Goal: Task Accomplishment & Management: Manage account settings

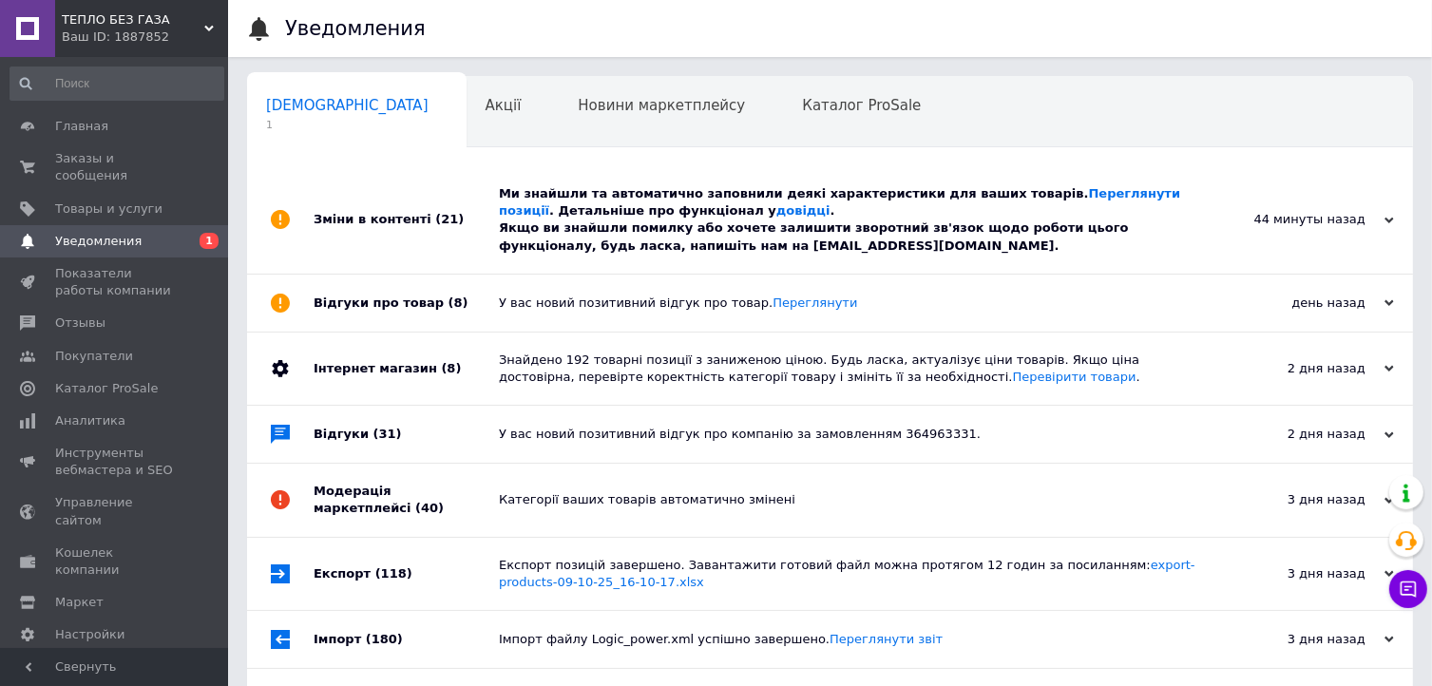
click at [545, 229] on div "Ми знайшли та автоматично заповнили деякі характеристики для ваших товарів. Пер…" at bounding box center [851, 219] width 705 height 69
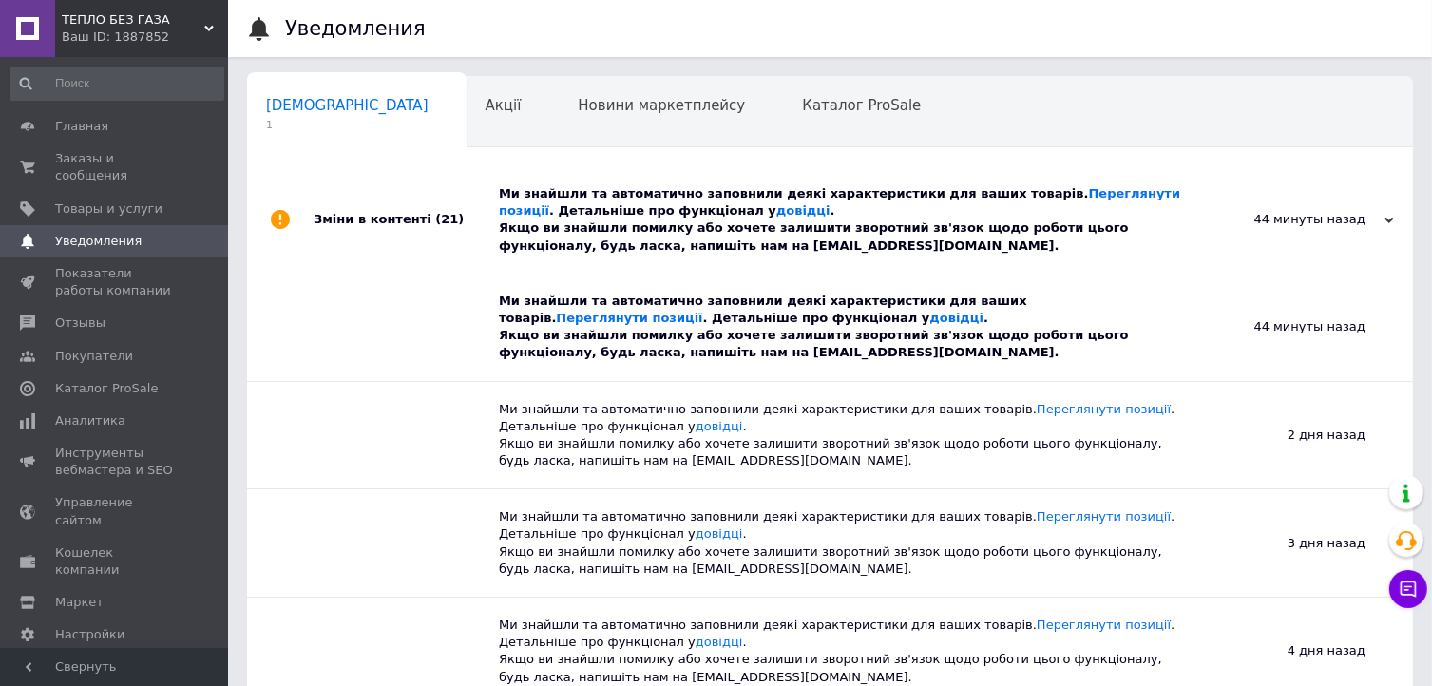
click at [539, 219] on div "Ми знайшли та автоматично заповнили деякі характеристики для ваших товарів. Пер…" at bounding box center [851, 219] width 705 height 69
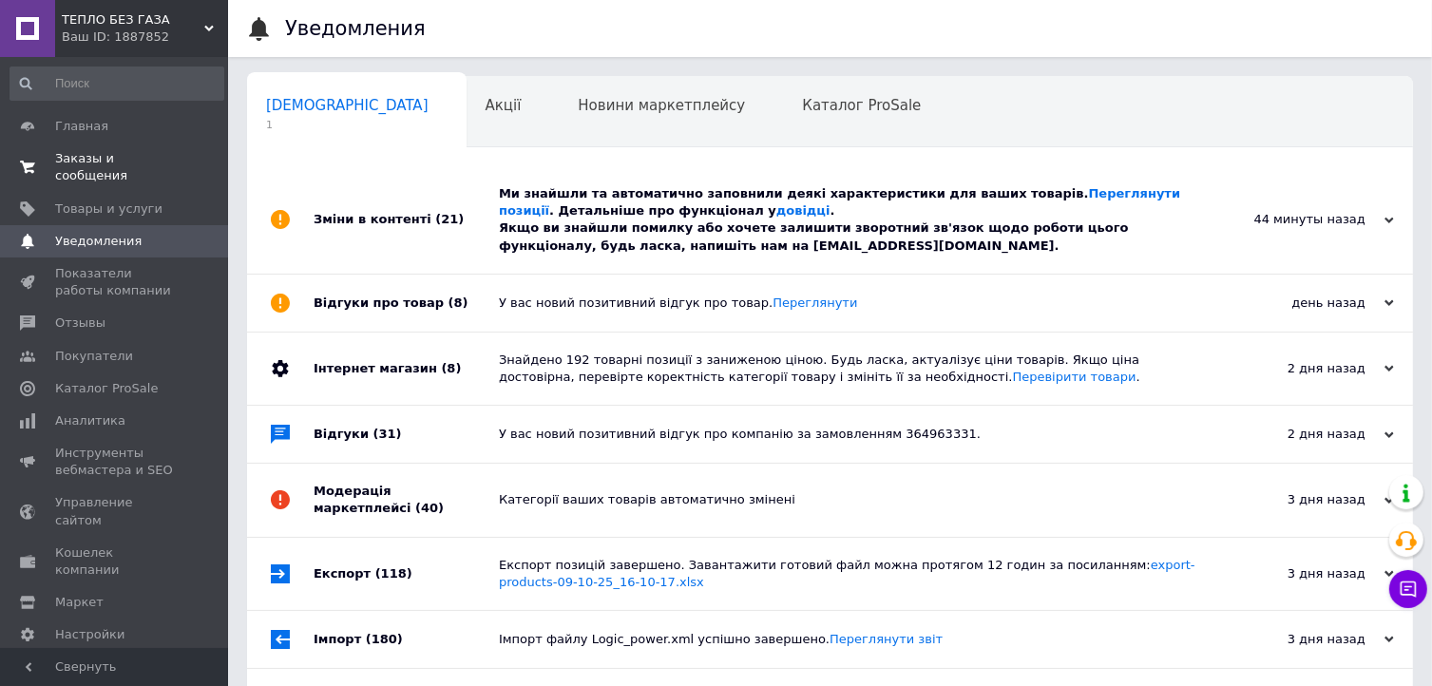
click at [113, 160] on span "Заказы и сообщения" at bounding box center [115, 167] width 121 height 34
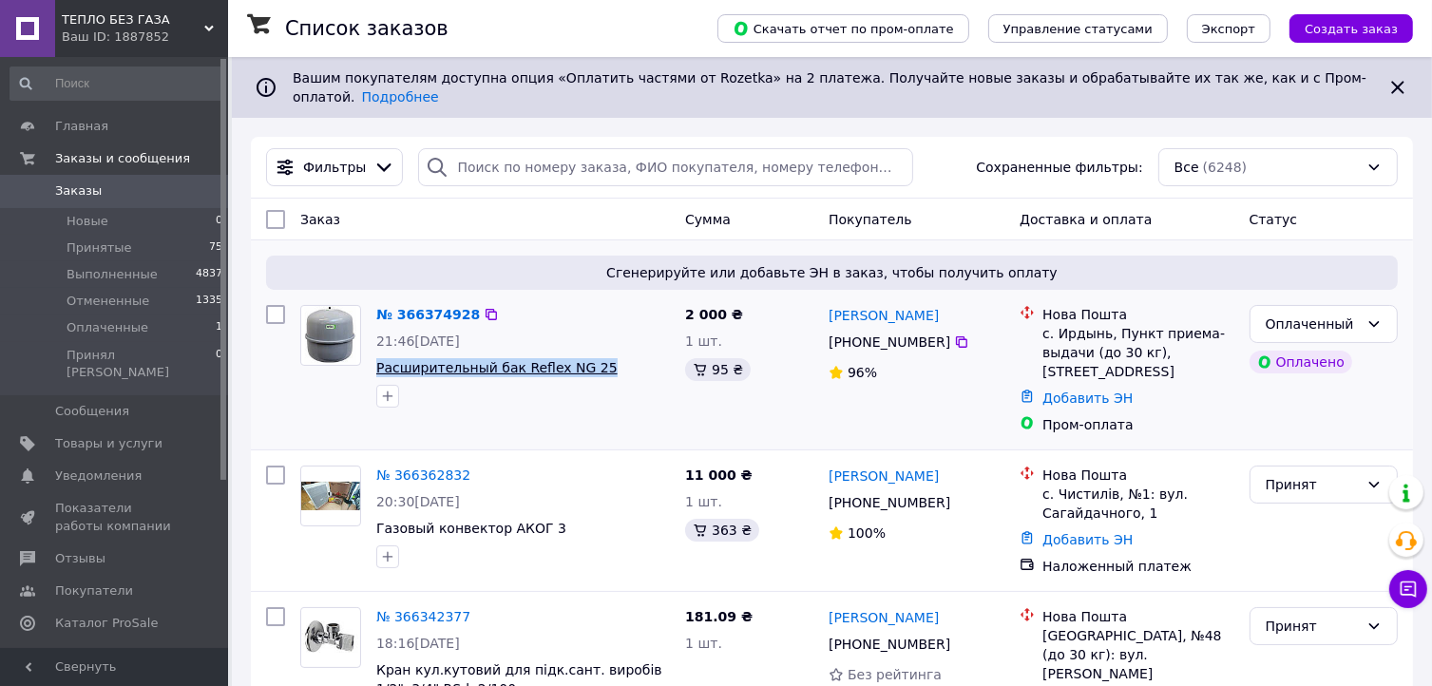
drag, startPoint x: 593, startPoint y: 357, endPoint x: 376, endPoint y: 358, distance: 216.7
click at [376, 358] on span "Расширительный бак Reflex NG 25" at bounding box center [523, 367] width 294 height 19
copy span "Расширительный бак Reflex NG 25"
click at [89, 615] on span "Каталог ProSale" at bounding box center [106, 623] width 103 height 17
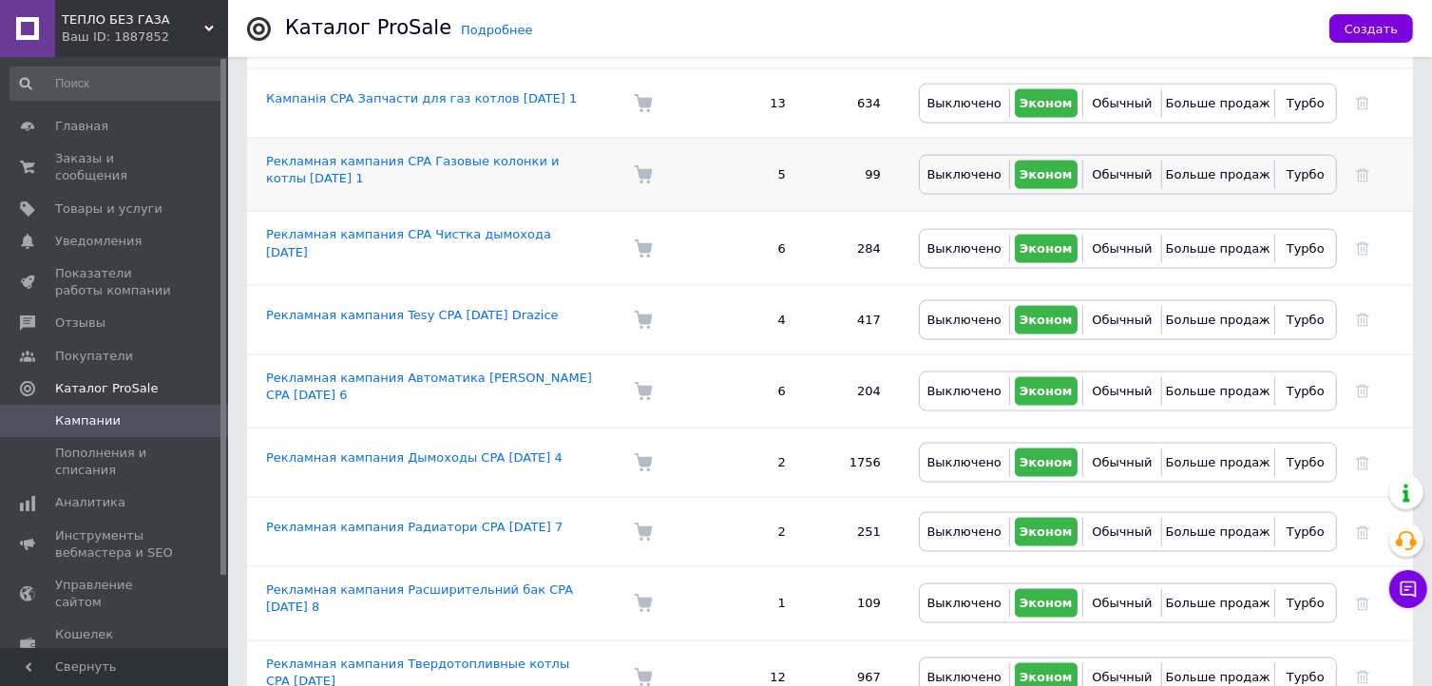
scroll to position [2787, 0]
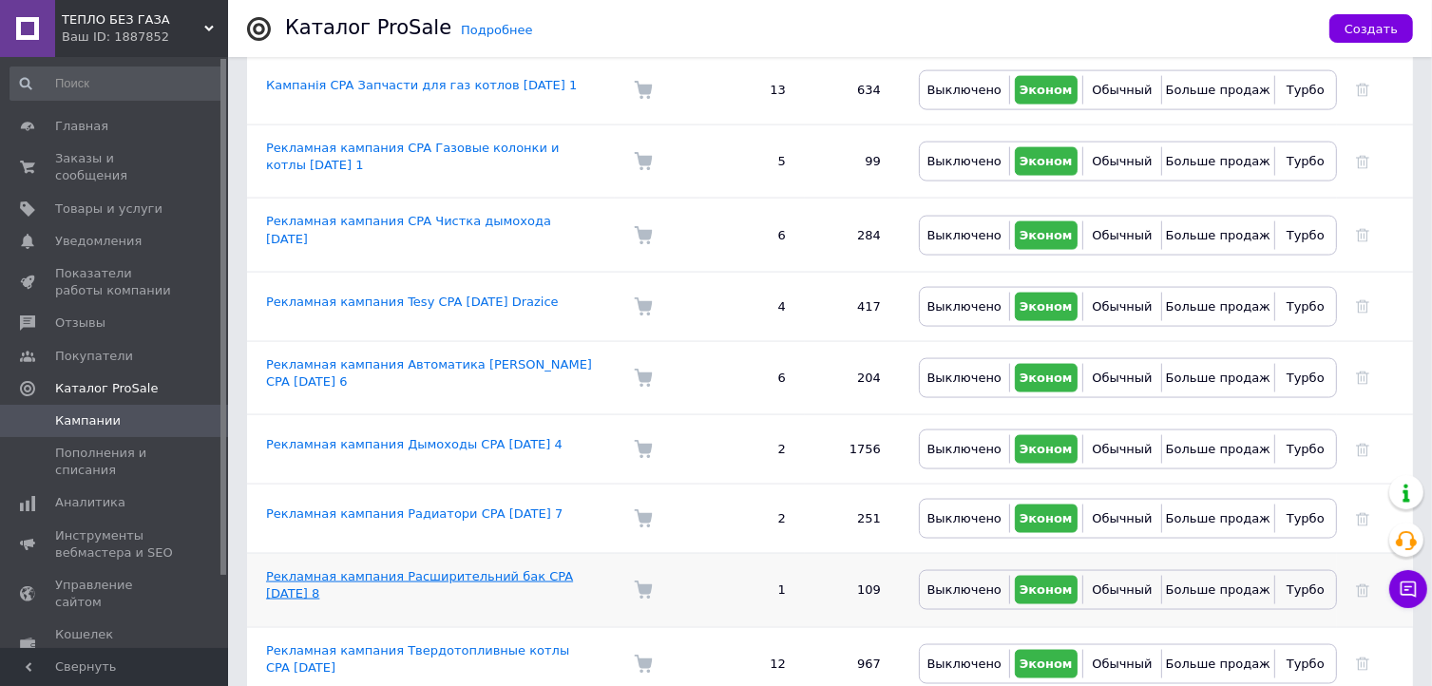
click at [493, 569] on link "Рекламная кампания Расширительний бак CPA [DATE] 8" at bounding box center [419, 584] width 307 height 31
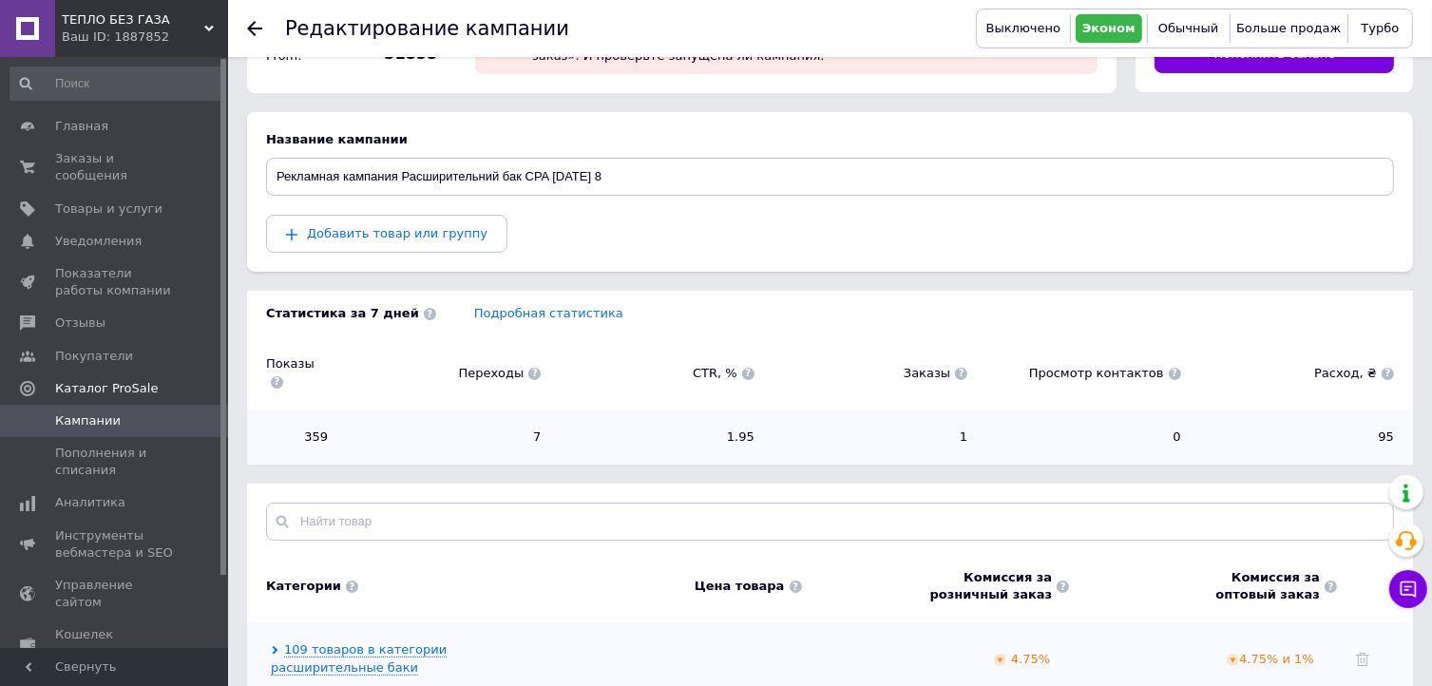
scroll to position [180, 0]
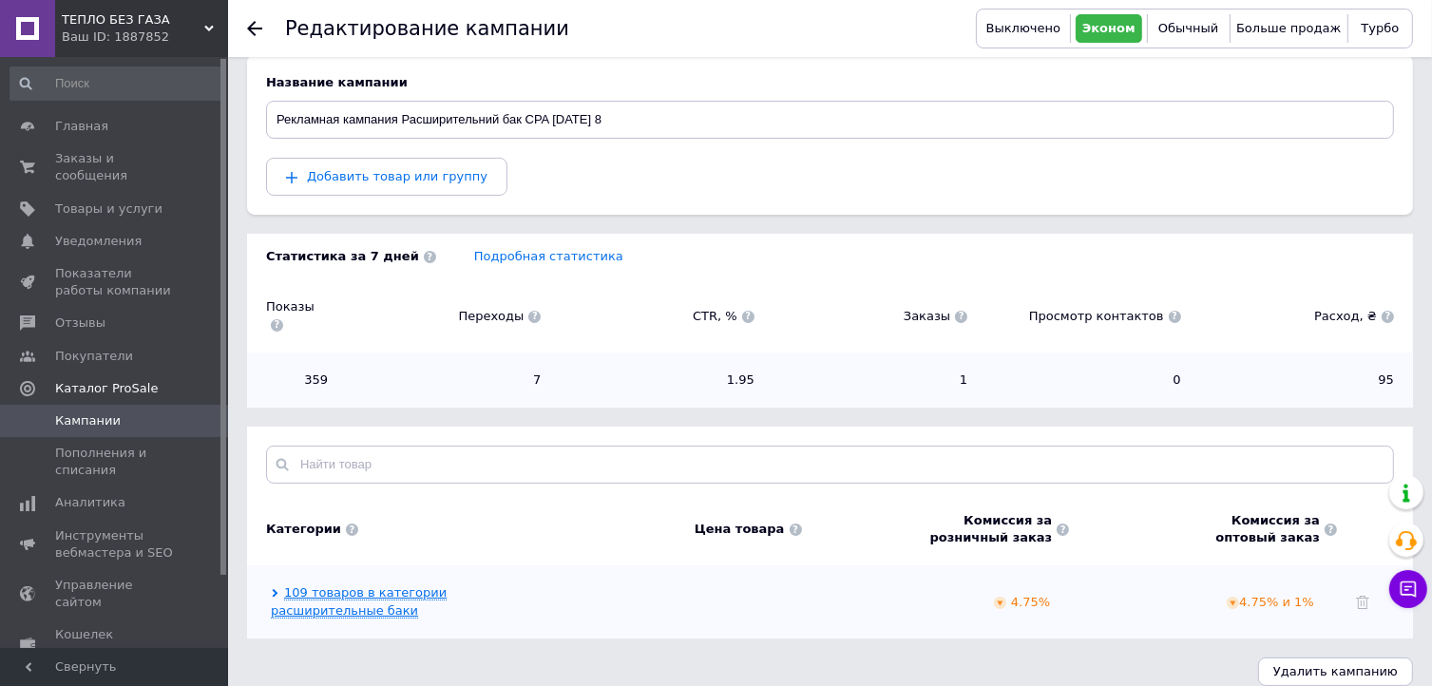
click at [374, 585] on link "109 товаров в категории расширительные баки" at bounding box center [359, 601] width 176 height 32
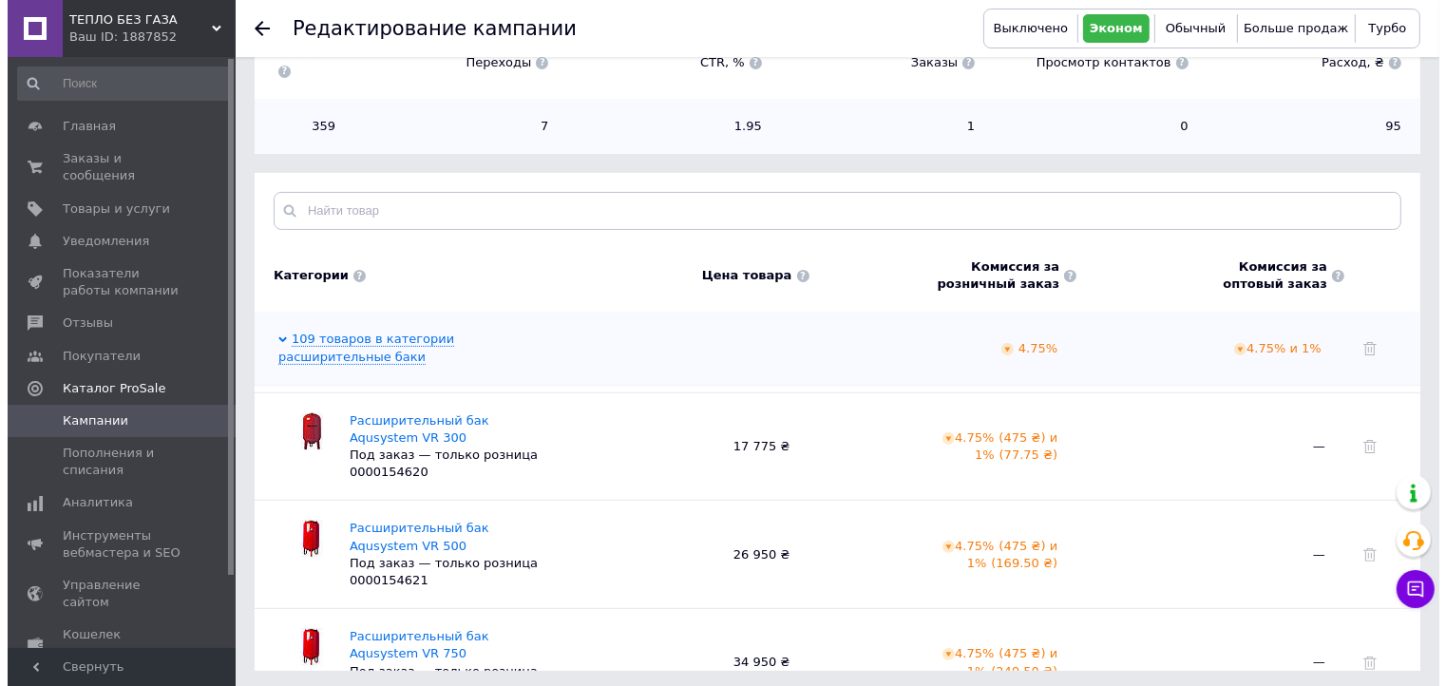
scroll to position [4054, 0]
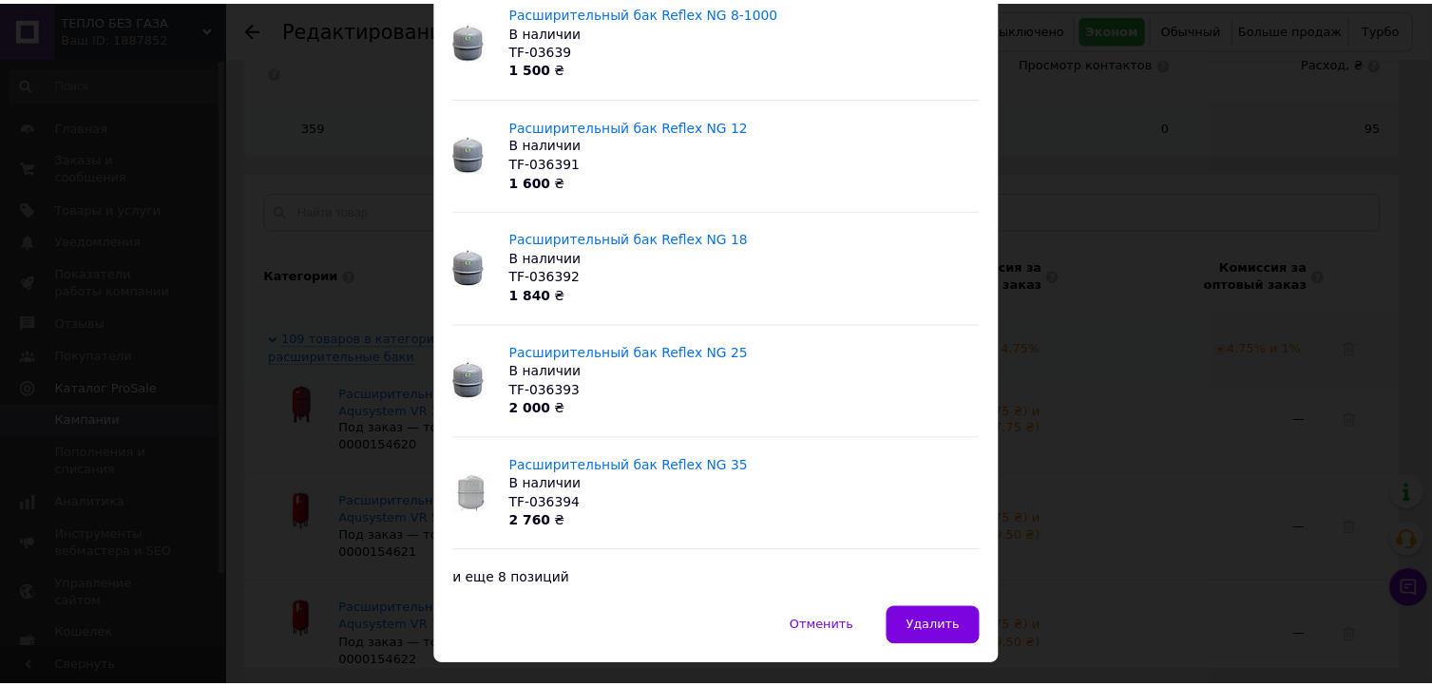
scroll to position [232, 0]
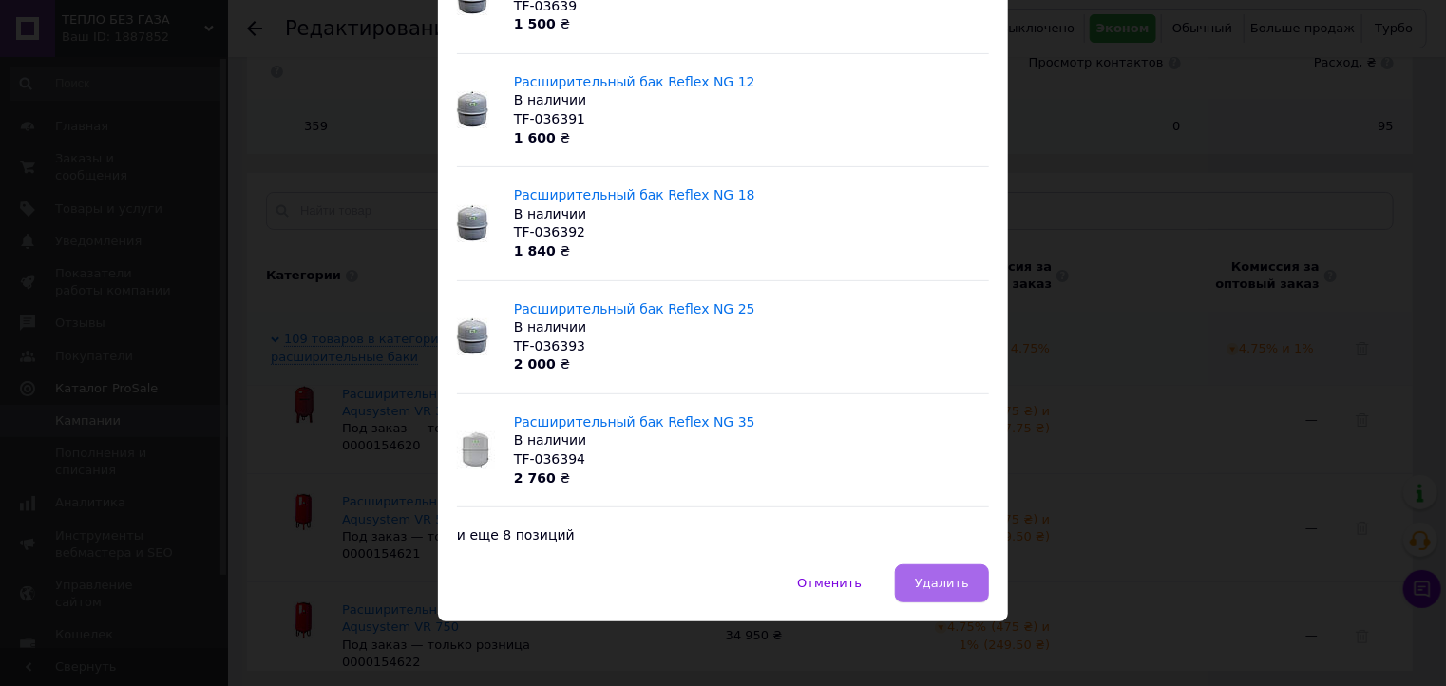
click at [955, 589] on span "Удалить" at bounding box center [942, 583] width 54 height 14
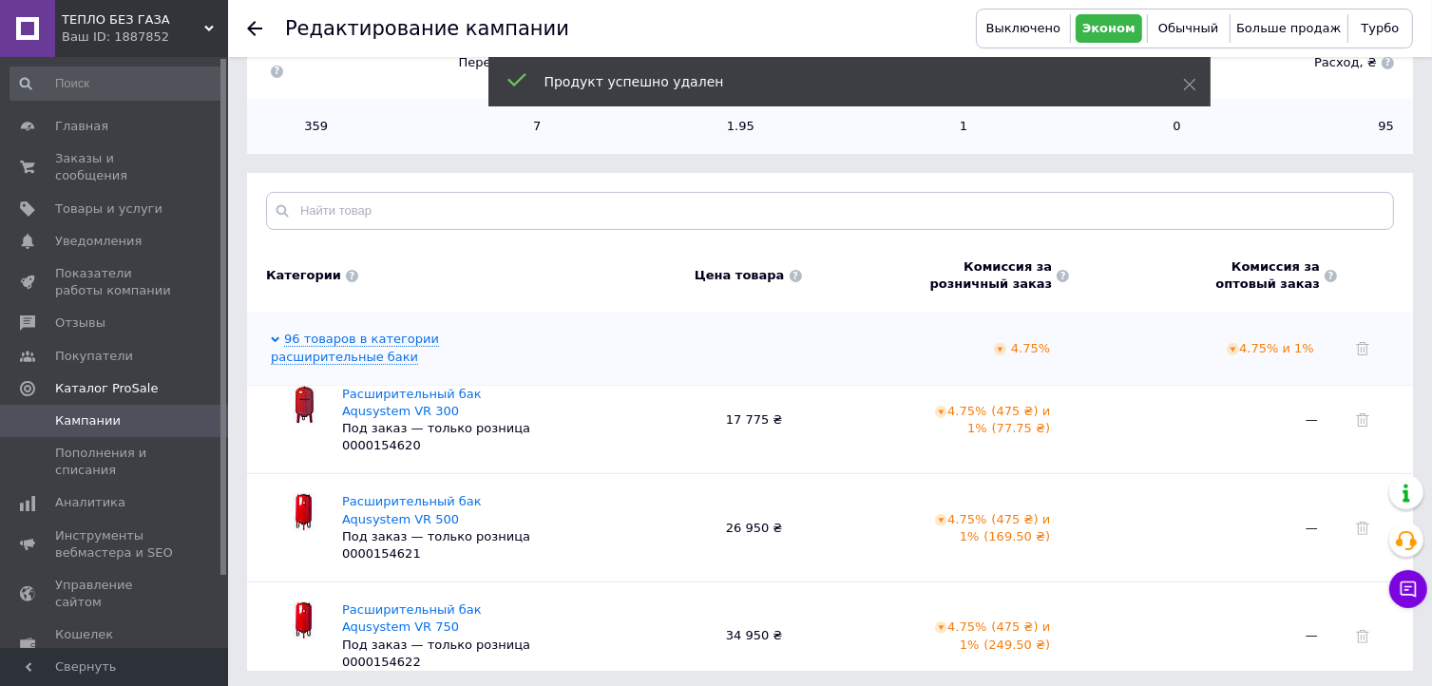
scroll to position [3862, 0]
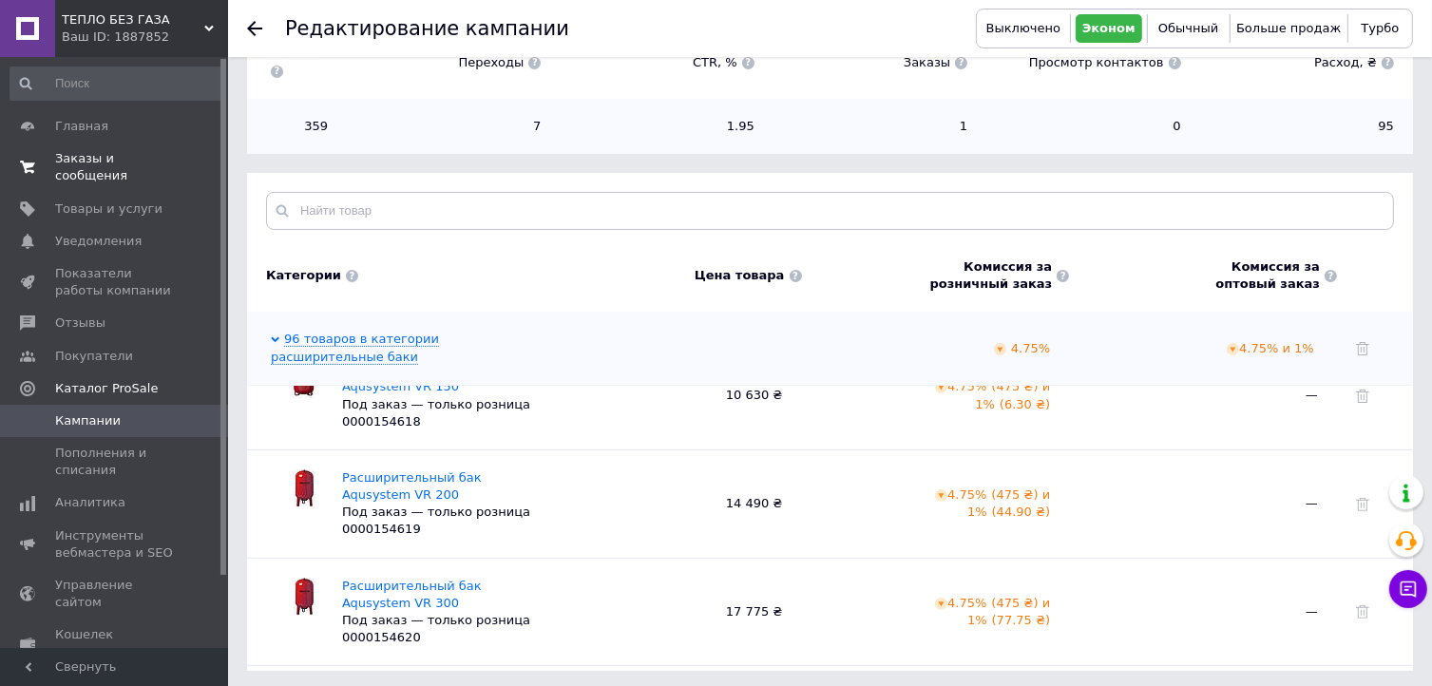
click at [100, 165] on span "Заказы и сообщения" at bounding box center [115, 167] width 121 height 34
